Goal: Complete application form

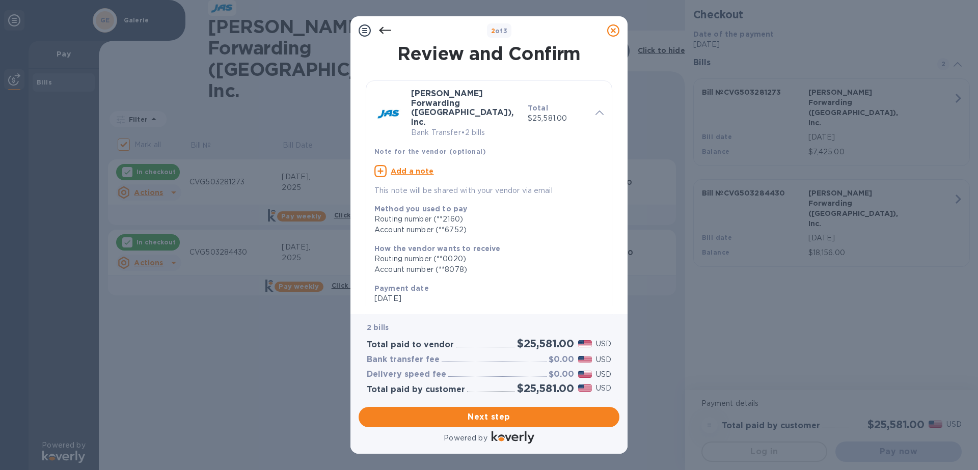
click at [513, 420] on span "Next step" at bounding box center [489, 417] width 245 height 12
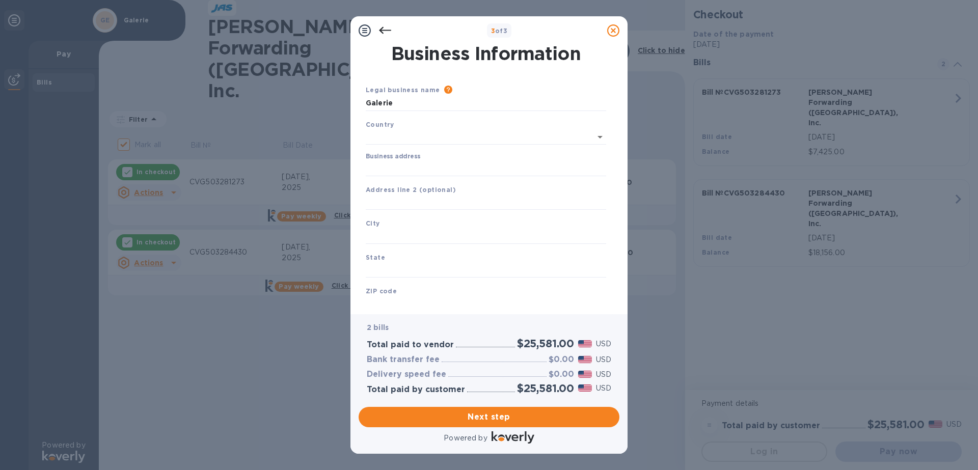
type input "[GEOGRAPHIC_DATA]"
click at [457, 165] on input "Business address" at bounding box center [486, 166] width 241 height 15
type input "[STREET_ADDRESS][PERSON_NAME]"
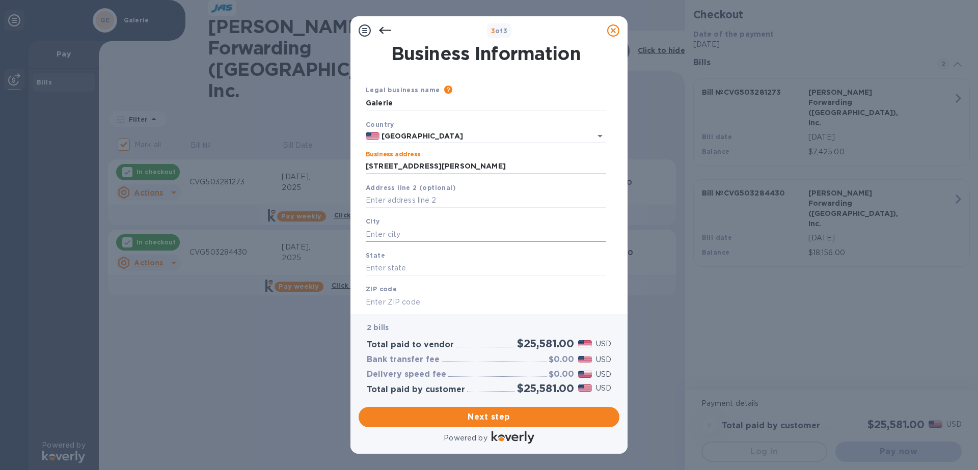
click at [416, 236] on input "text" at bounding box center [486, 234] width 241 height 15
type input "hEBRON"
drag, startPoint x: 416, startPoint y: 236, endPoint x: 358, endPoint y: 242, distance: 57.9
click at [358, 242] on div "Business Information Legal business name Please provide the legal name that app…" at bounding box center [489, 180] width 277 height 270
type input "Hebron"
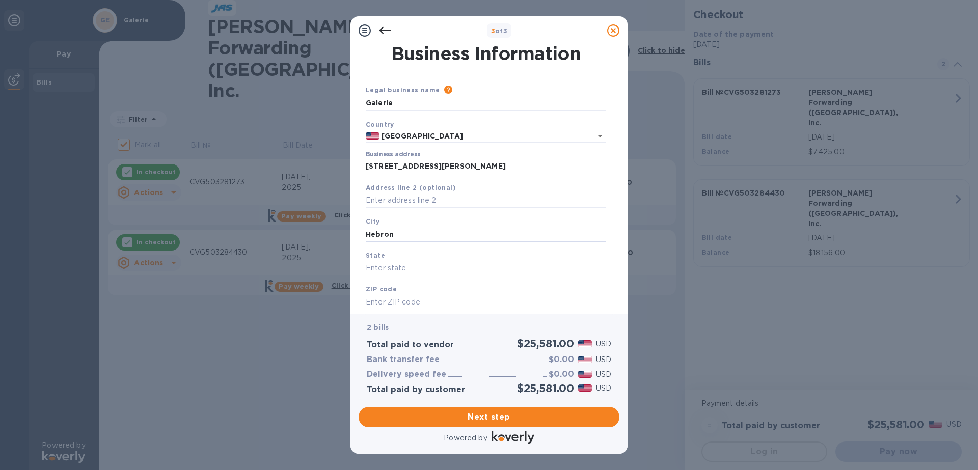
click at [376, 270] on input "text" at bounding box center [486, 268] width 241 height 15
type input "KY"
click at [441, 304] on input "text" at bounding box center [486, 302] width 241 height 15
type input "41048"
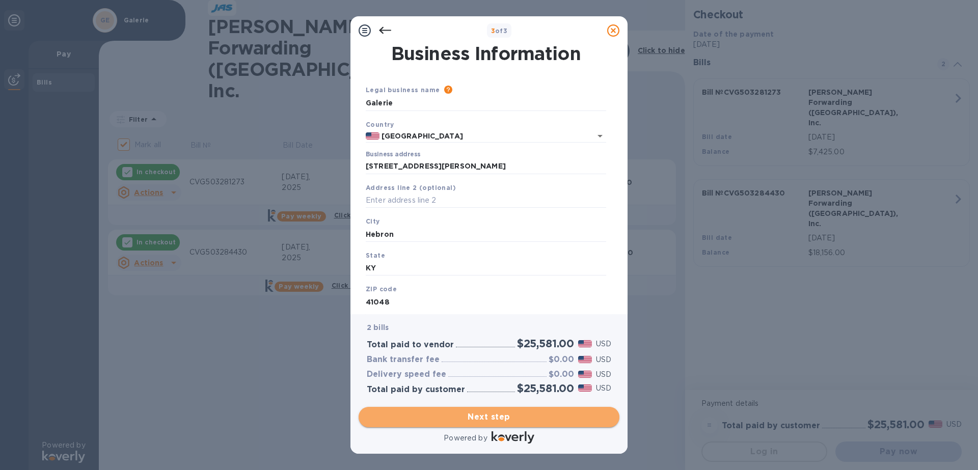
click at [530, 420] on span "Next step" at bounding box center [489, 417] width 245 height 12
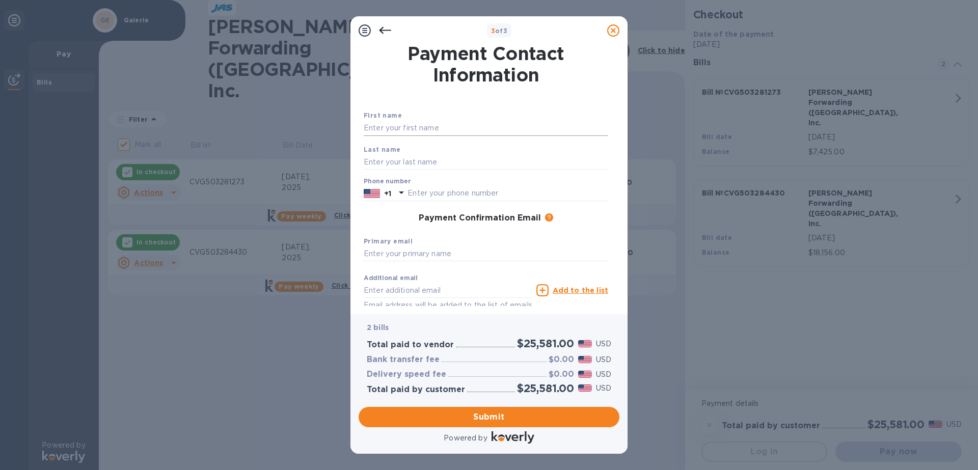
click at [372, 131] on input "text" at bounding box center [486, 128] width 245 height 15
type input "[PERSON_NAME]"
click at [385, 161] on input "text" at bounding box center [486, 161] width 245 height 15
type input "[PERSON_NAME]"
click at [405, 194] on icon at bounding box center [401, 193] width 12 height 12
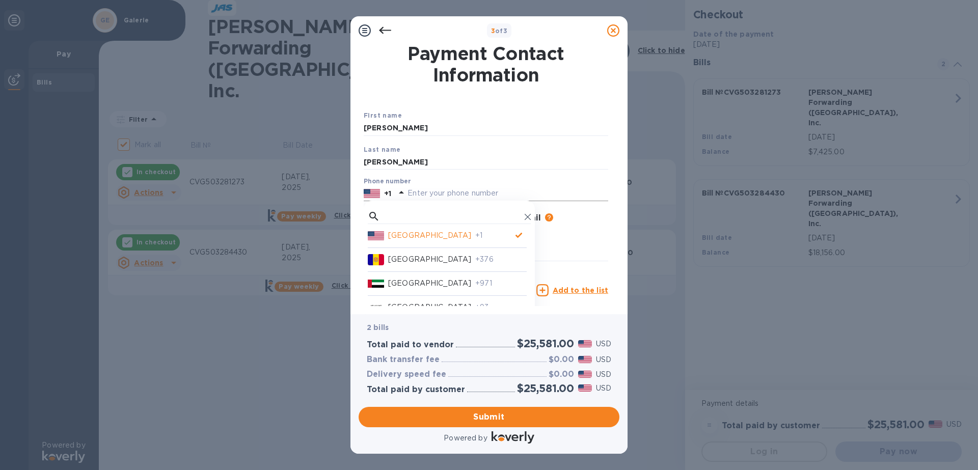
click at [421, 193] on input "text" at bounding box center [508, 193] width 201 height 15
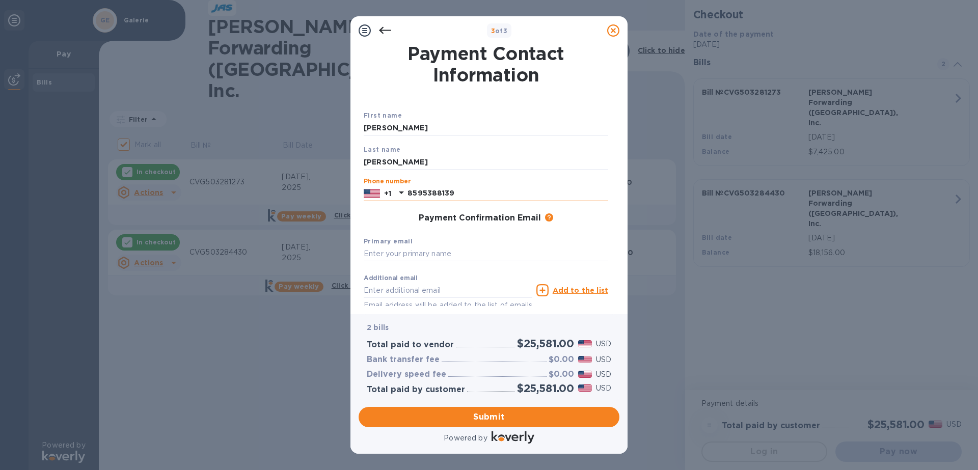
drag, startPoint x: 449, startPoint y: 193, endPoint x: 410, endPoint y: 196, distance: 38.9
click at [410, 196] on input "8595388139" at bounding box center [508, 193] width 201 height 15
type input "8595388139"
click at [468, 253] on input "text" at bounding box center [486, 254] width 245 height 15
type input "s"
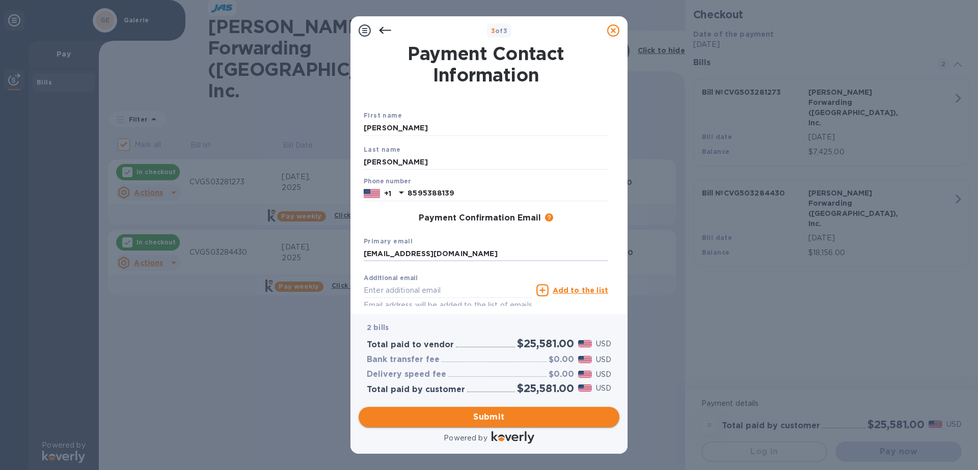
type input "[EMAIL_ADDRESS][DOMAIN_NAME]"
click at [504, 419] on span "Submit" at bounding box center [489, 417] width 245 height 12
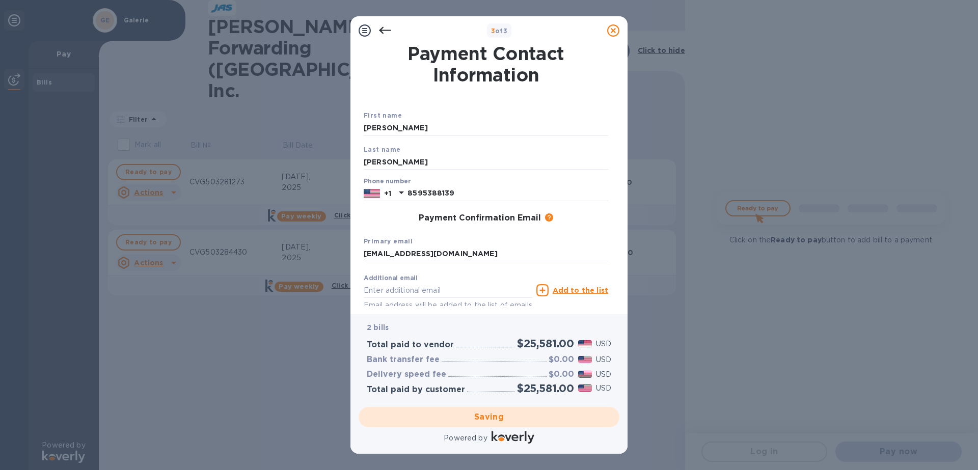
checkbox input "false"
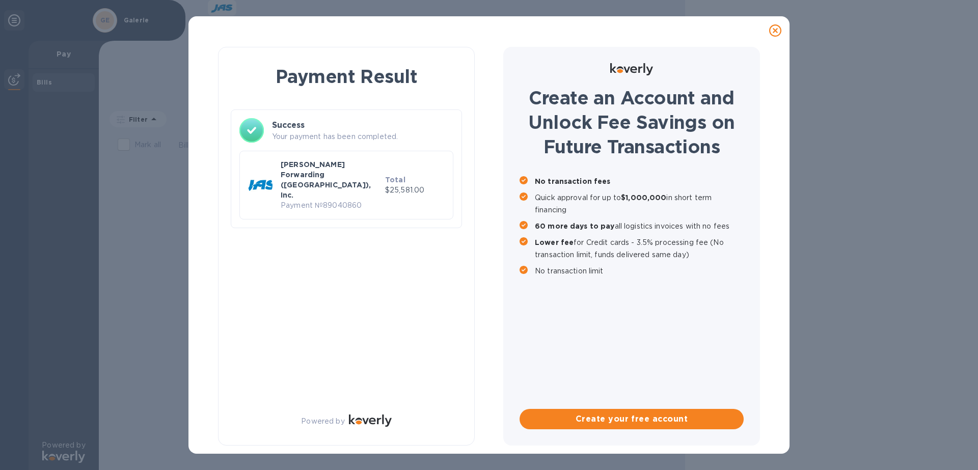
click at [773, 29] on icon at bounding box center [775, 30] width 12 height 12
